Goal: Information Seeking & Learning: Learn about a topic

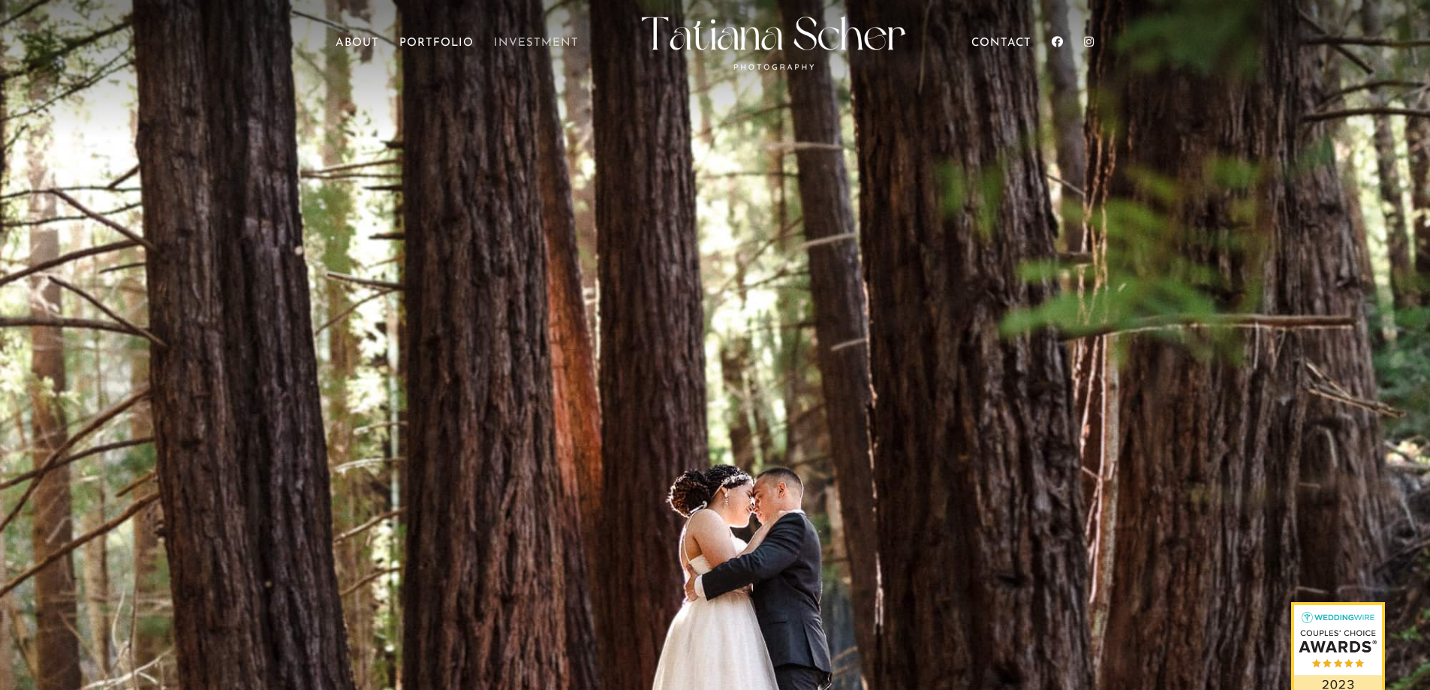
click at [519, 40] on link "Investment" at bounding box center [536, 59] width 85 height 42
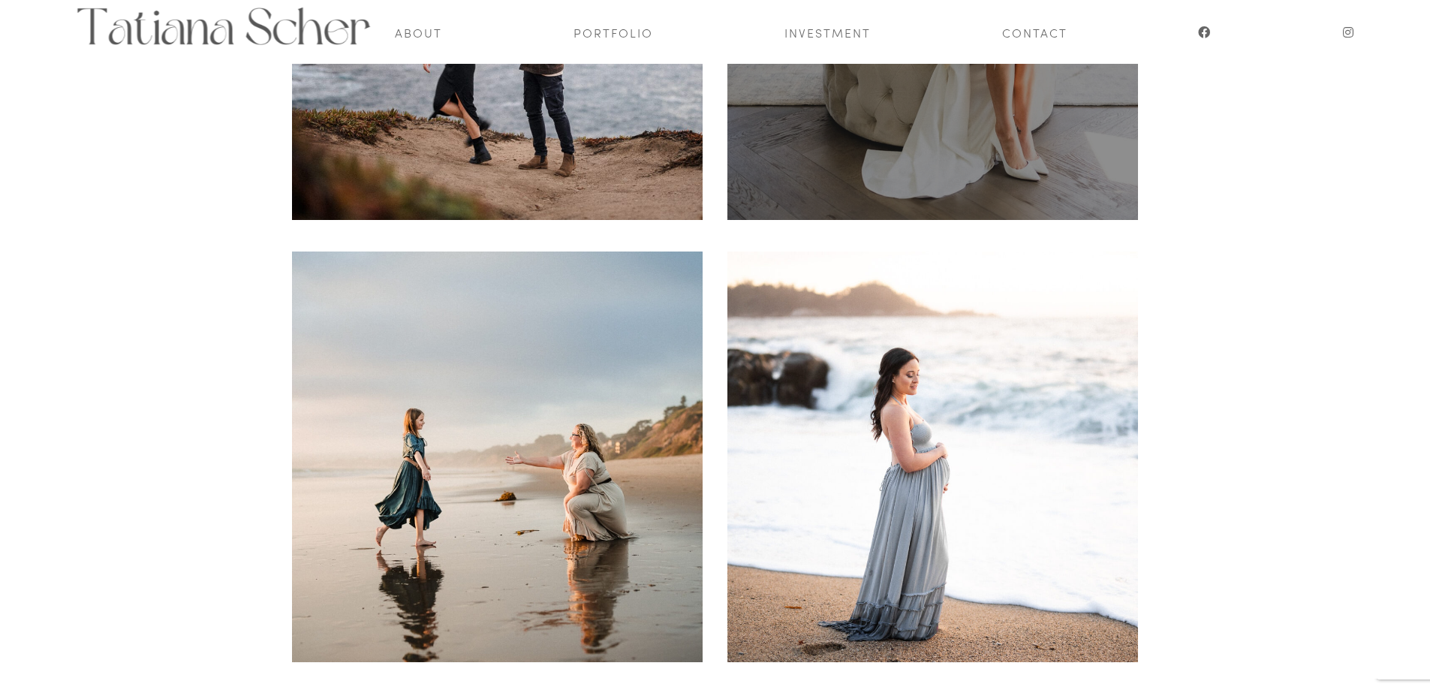
scroll to position [299, 0]
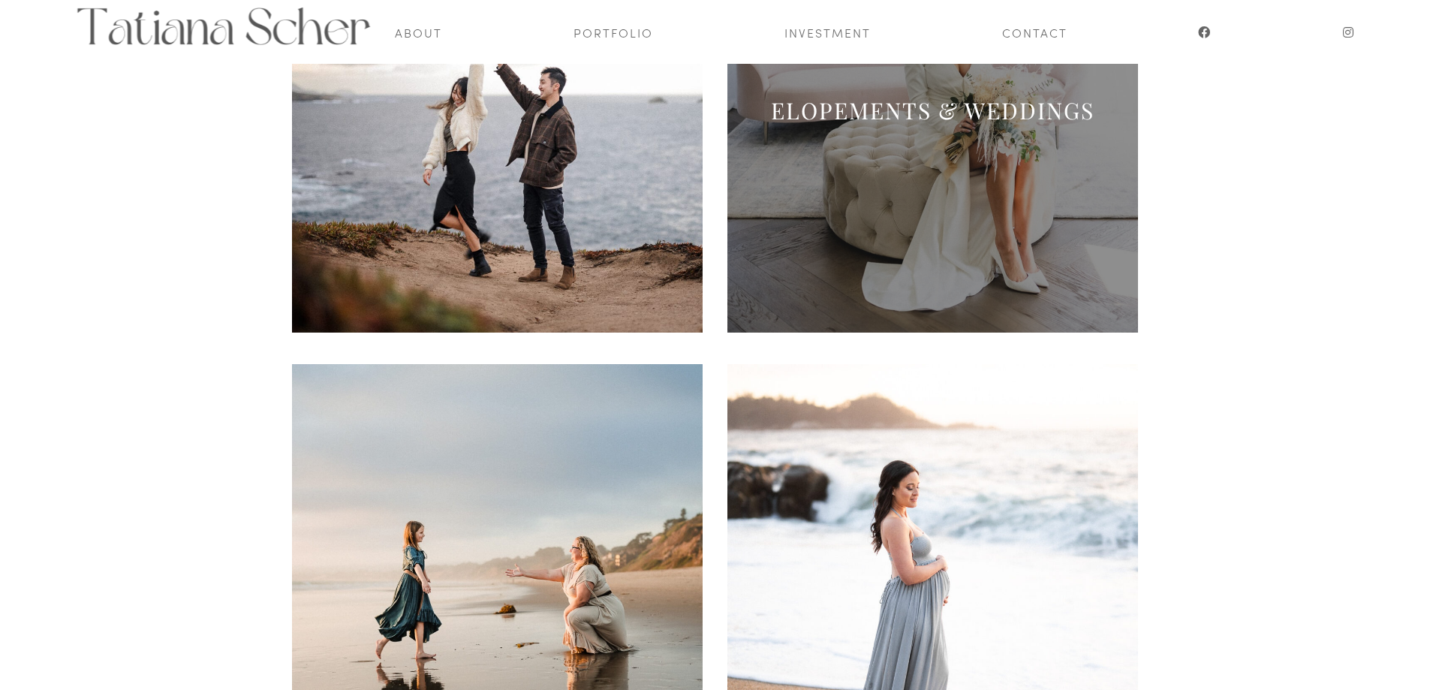
click at [861, 267] on span at bounding box center [932, 127] width 411 height 411
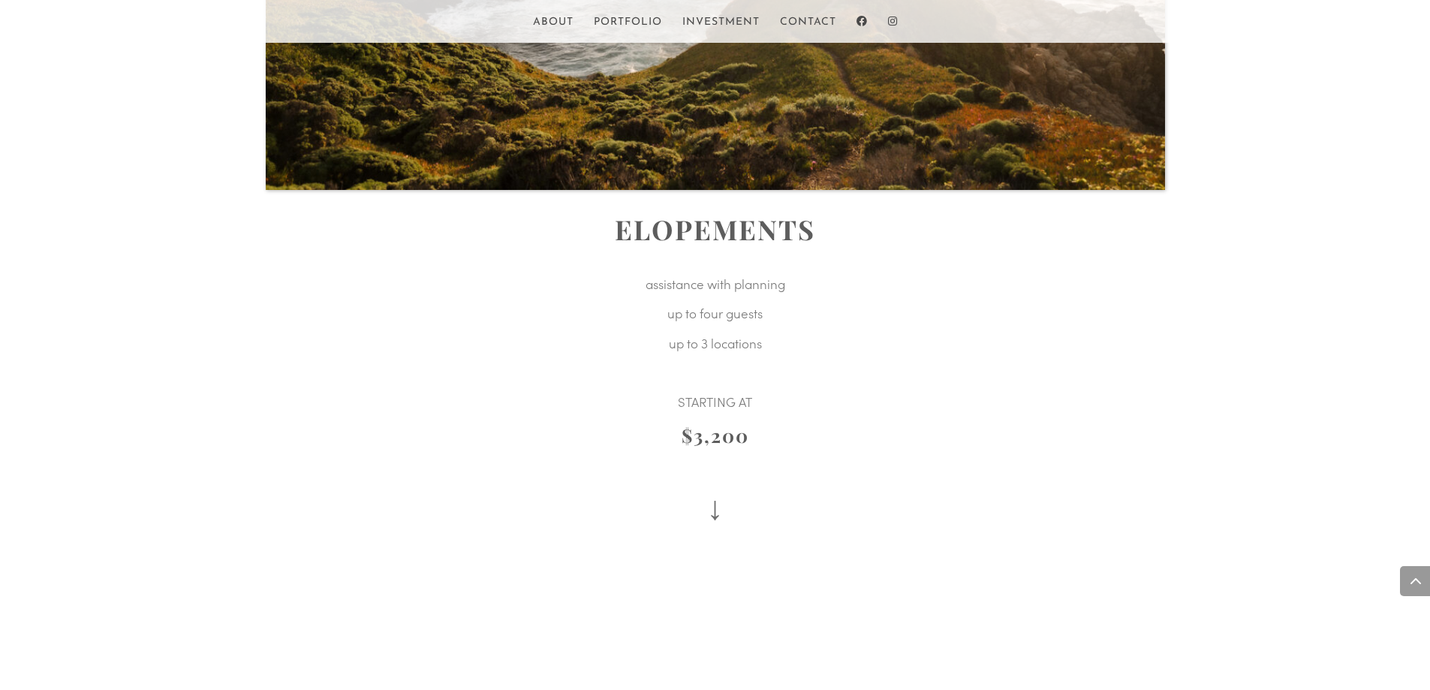
scroll to position [2162, 0]
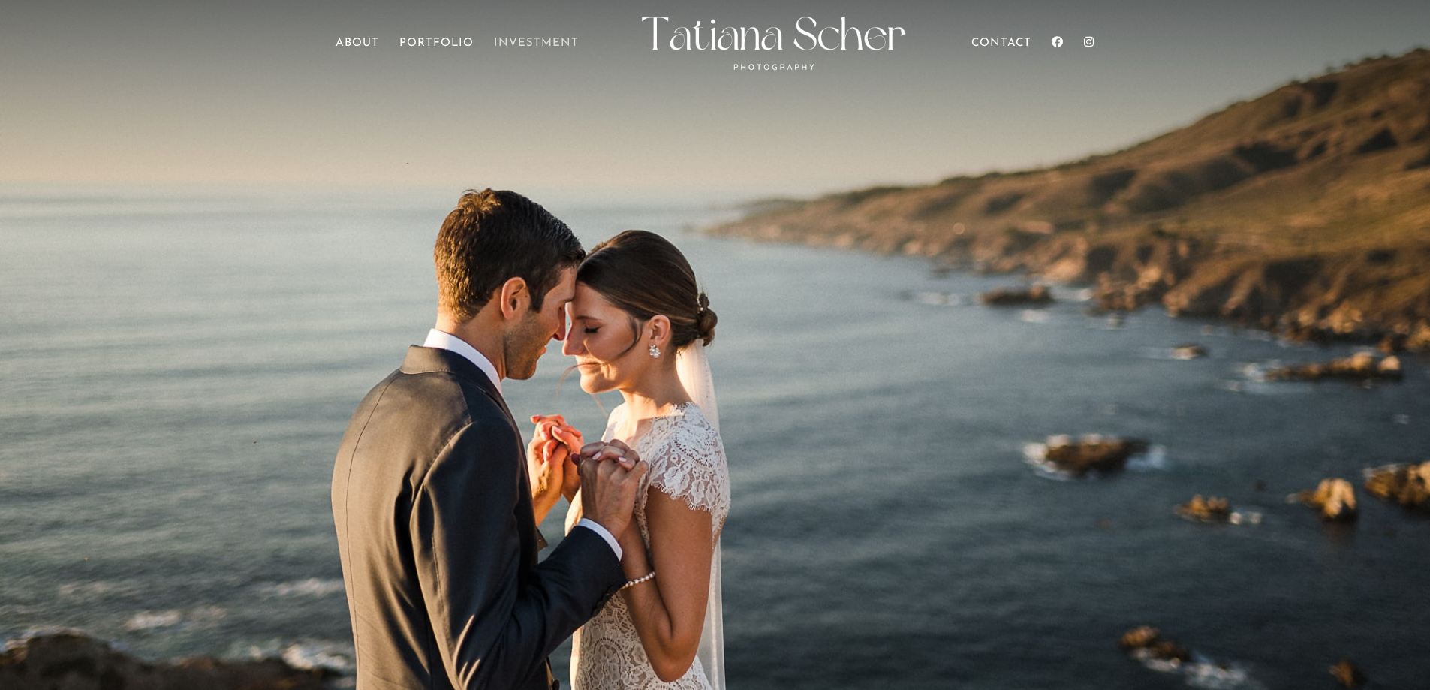
click at [518, 41] on link "Investment" at bounding box center [536, 59] width 85 height 42
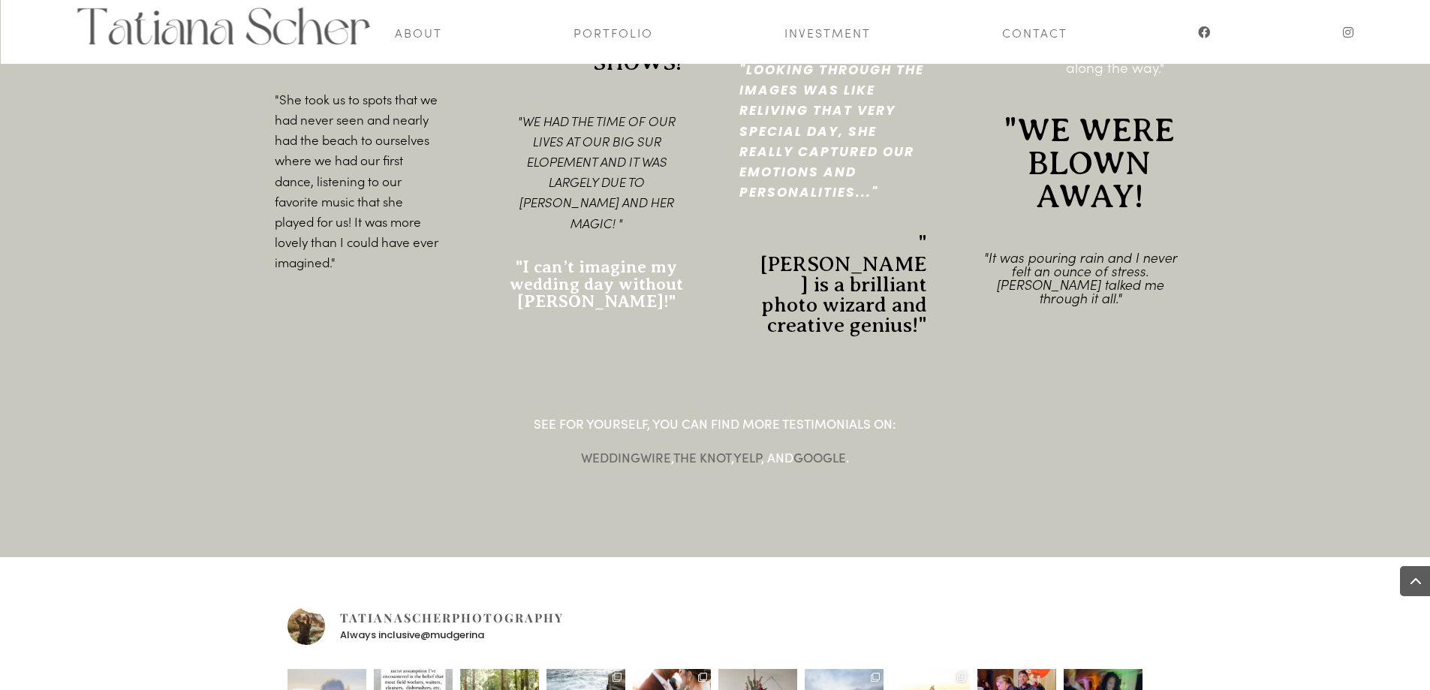
scroll to position [2151, 0]
